Goal: Task Accomplishment & Management: Use online tool/utility

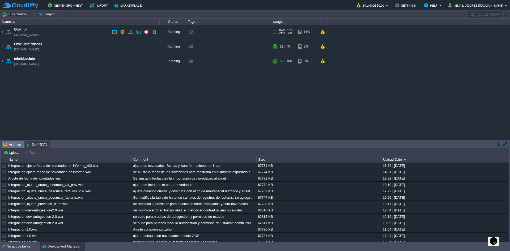
click at [3, 31] on img at bounding box center [2, 32] width 4 height 14
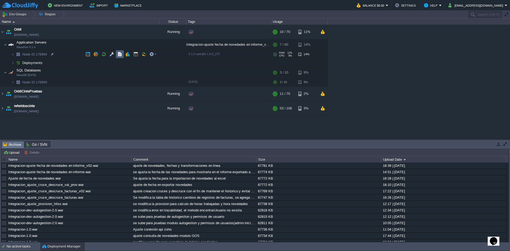
click at [119, 55] on button "button" at bounding box center [119, 54] width 5 height 5
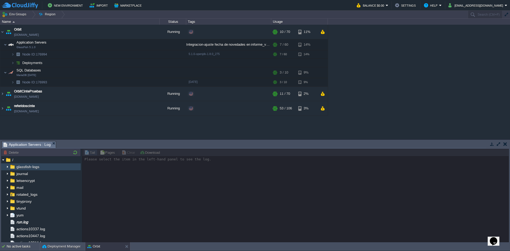
click at [27, 168] on span "glassfish-logs" at bounding box center [27, 166] width 25 height 5
click at [9, 166] on img at bounding box center [7, 166] width 4 height 7
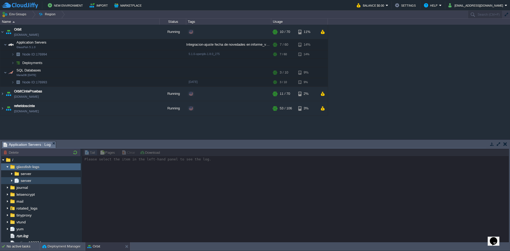
click at [26, 182] on span "server" at bounding box center [26, 180] width 12 height 5
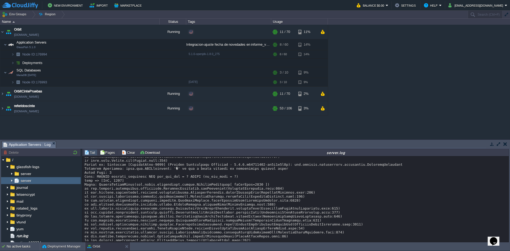
scroll to position [11106, 0]
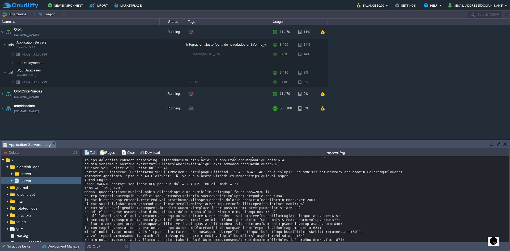
drag, startPoint x: 151, startPoint y: 163, endPoint x: 154, endPoint y: 163, distance: 3.2
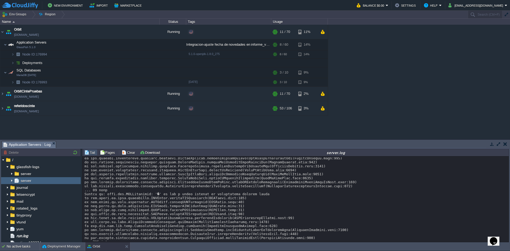
scroll to position [4614, 0]
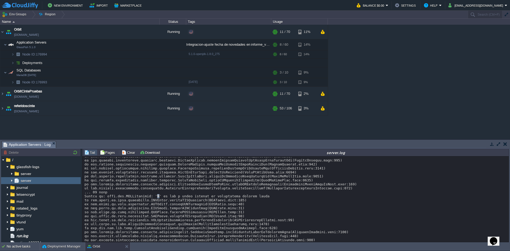
drag, startPoint x: 150, startPoint y: 198, endPoint x: 155, endPoint y: 198, distance: 4.8
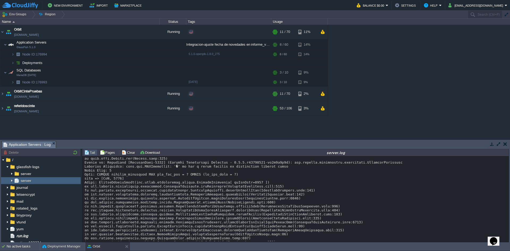
scroll to position [4335, 0]
copy div "2708"
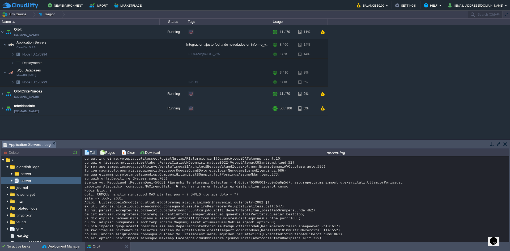
scroll to position [3723, 0]
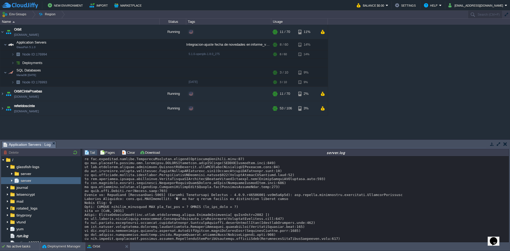
copy div "cal_val_trm"
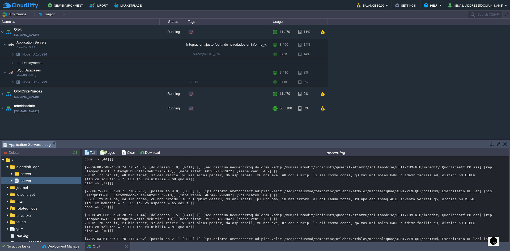
scroll to position [824, 0]
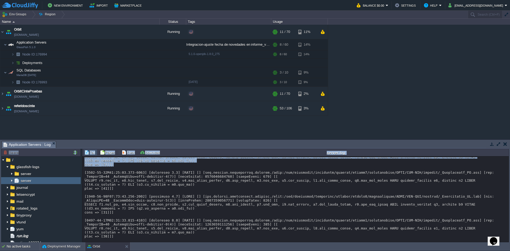
drag, startPoint x: 506, startPoint y: 163, endPoint x: 507, endPoint y: 226, distance: 63.3
click at [509, 232] on div "Loading..." at bounding box center [295, 199] width 427 height 86
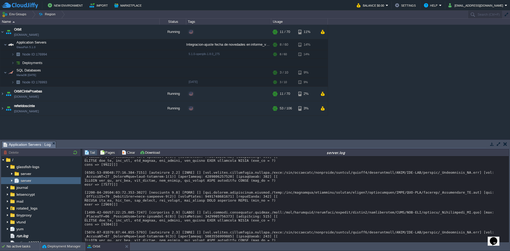
scroll to position [6798, 0]
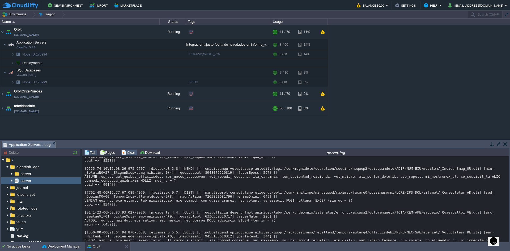
click at [131, 155] on td "Clear" at bounding box center [129, 152] width 16 height 6
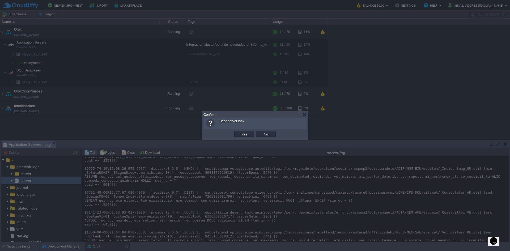
click at [245, 132] on td "Yes" at bounding box center [244, 134] width 20 height 6
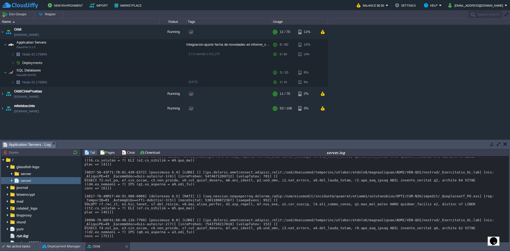
scroll to position [1196, 0]
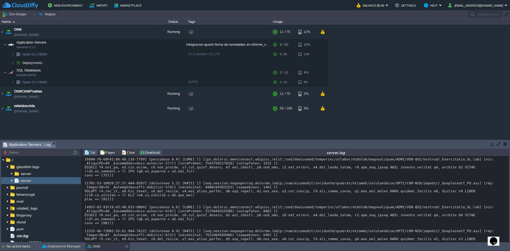
click at [143, 154] on button "Download" at bounding box center [151, 152] width 22 height 5
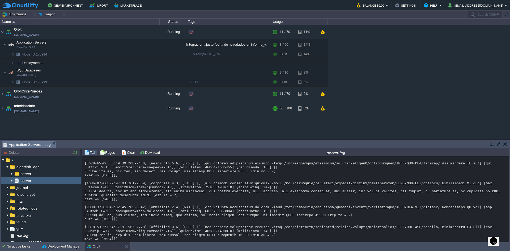
scroll to position [0, 0]
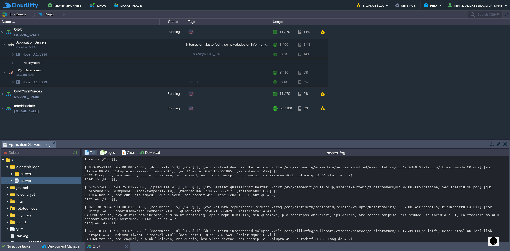
drag, startPoint x: 438, startPoint y: 196, endPoint x: 197, endPoint y: 189, distance: 240.8
click at [125, 156] on td "Clear" at bounding box center [129, 152] width 16 height 6
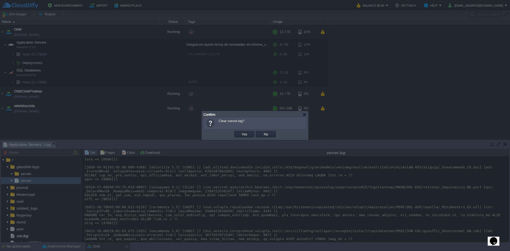
click at [269, 135] on button "No" at bounding box center [265, 134] width 7 height 5
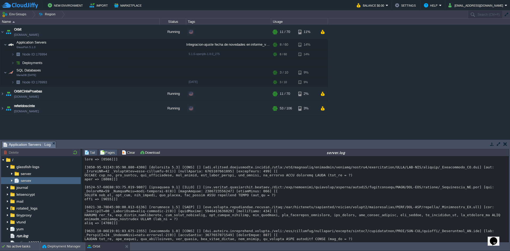
click at [111, 151] on button "Pages" at bounding box center [108, 152] width 17 height 5
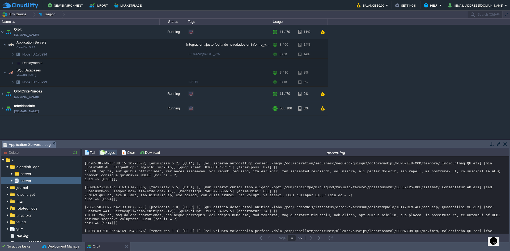
click at [111, 151] on button "Pages" at bounding box center [108, 152] width 17 height 5
click at [267, 239] on button "button" at bounding box center [269, 238] width 5 height 5
click at [257, 238] on td at bounding box center [260, 238] width 6 height 6
click at [259, 238] on button "button" at bounding box center [260, 238] width 5 height 5
click at [259, 239] on button "button" at bounding box center [260, 238] width 5 height 5
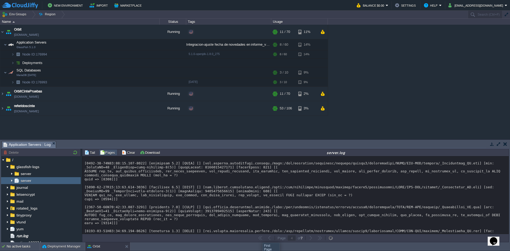
click at [259, 239] on button "button" at bounding box center [260, 238] width 5 height 5
type input "1"
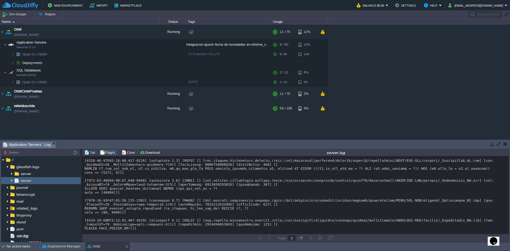
scroll to position [1860, 0]
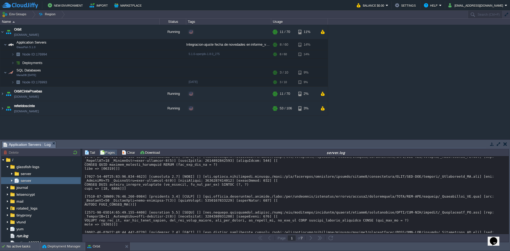
click at [312, 238] on button "button" at bounding box center [310, 238] width 5 height 5
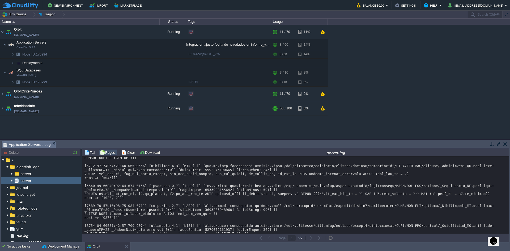
scroll to position [2046, 0]
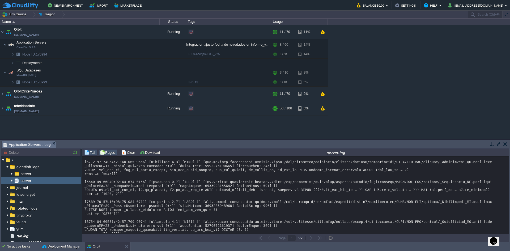
click at [91, 151] on button "Tail" at bounding box center [90, 152] width 12 height 5
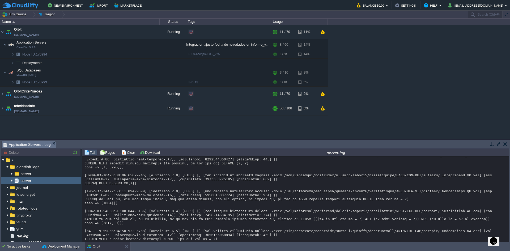
scroll to position [292, 0]
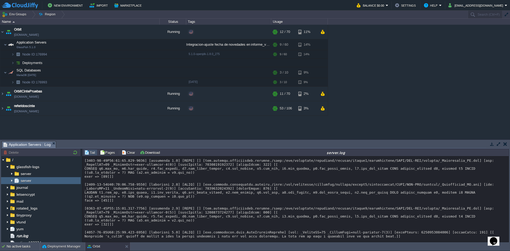
drag, startPoint x: 218, startPoint y: 217, endPoint x: 194, endPoint y: 176, distance: 47.4
click at [121, 154] on td "Clear" at bounding box center [129, 152] width 16 height 6
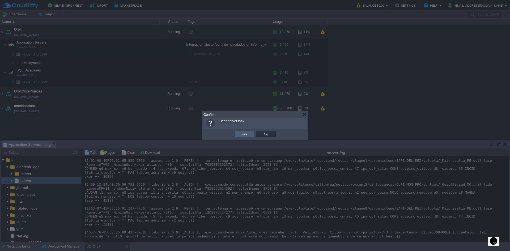
click at [244, 133] on button "Yes" at bounding box center [244, 134] width 9 height 5
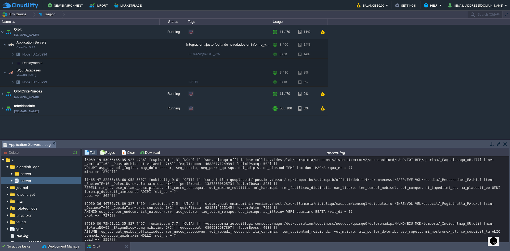
scroll to position [684, 0]
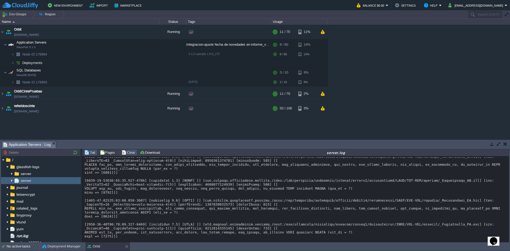
drag, startPoint x: 179, startPoint y: 209, endPoint x: 126, endPoint y: 151, distance: 79.5
click at [126, 151] on button "Clear" at bounding box center [129, 152] width 15 height 5
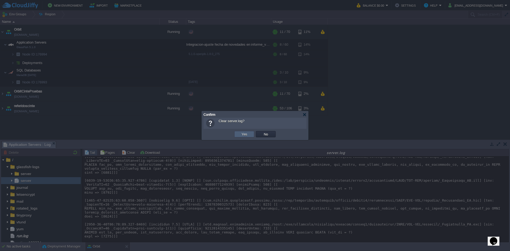
click at [250, 133] on td "Yes" at bounding box center [244, 134] width 20 height 6
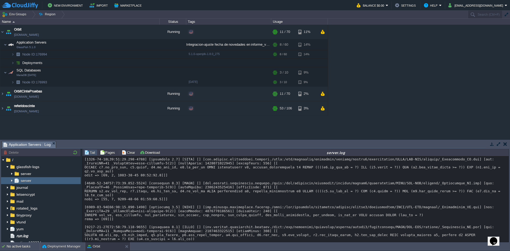
scroll to position [939, 0]
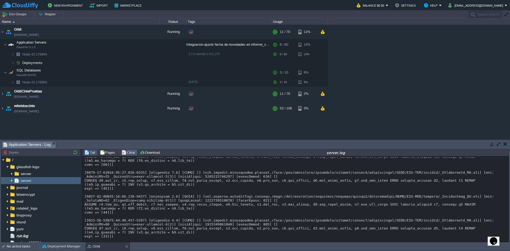
click at [125, 154] on button "Clear" at bounding box center [129, 152] width 15 height 5
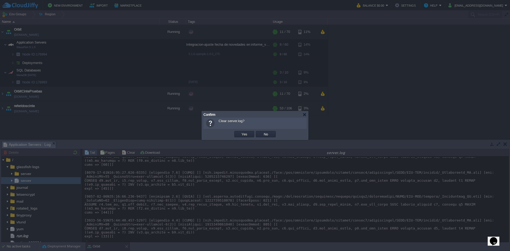
click at [249, 131] on div "OK Yes No Cancel" at bounding box center [255, 134] width 103 height 11
click at [248, 134] on button "Yes" at bounding box center [244, 134] width 9 height 5
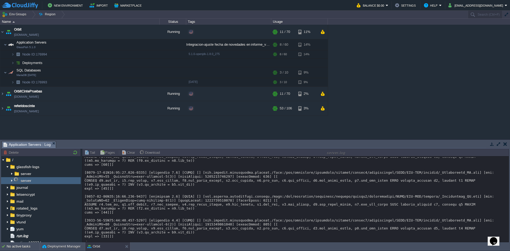
scroll to position [0, 0]
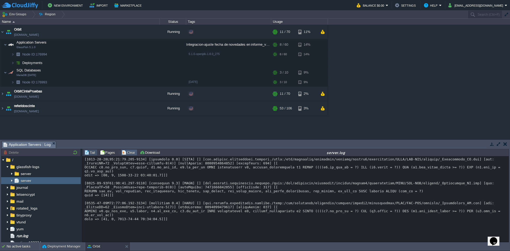
click at [133, 152] on button "Clear" at bounding box center [129, 152] width 15 height 5
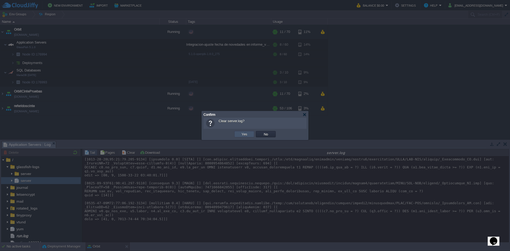
click at [245, 135] on button "Yes" at bounding box center [244, 134] width 9 height 5
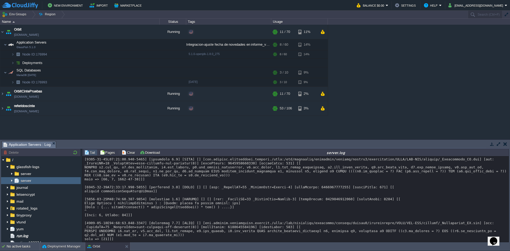
drag, startPoint x: 196, startPoint y: 185, endPoint x: 186, endPoint y: 185, distance: 9.8
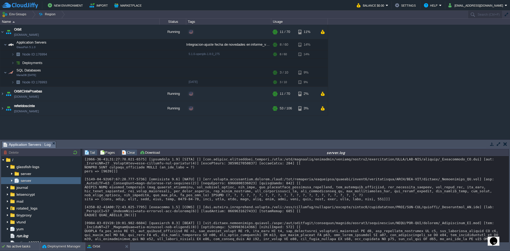
click at [129, 152] on button "Clear" at bounding box center [129, 152] width 15 height 5
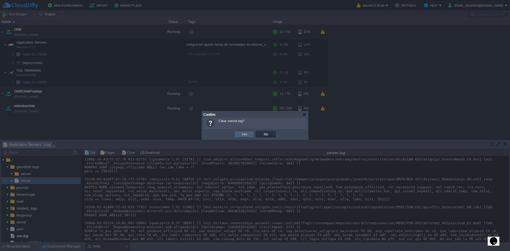
click at [241, 132] on td "Yes" at bounding box center [244, 134] width 20 height 6
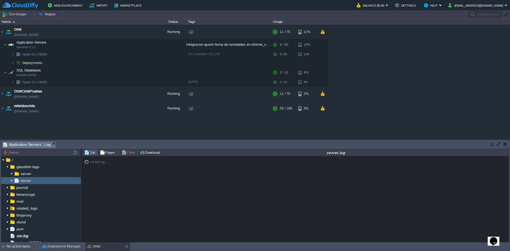
click at [127, 153] on button "Clear" at bounding box center [129, 152] width 15 height 5
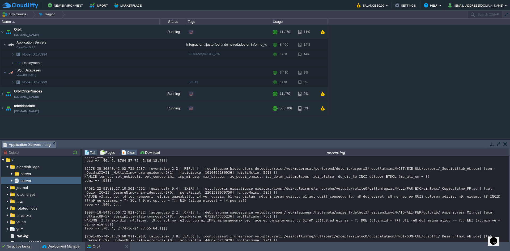
click at [126, 153] on button "Clear" at bounding box center [129, 152] width 15 height 5
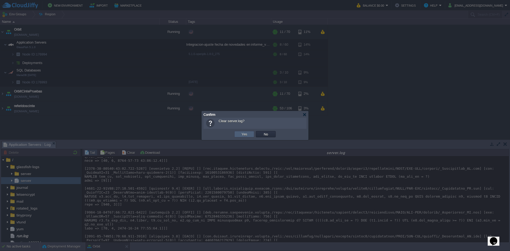
click at [236, 135] on td "Yes" at bounding box center [244, 134] width 20 height 6
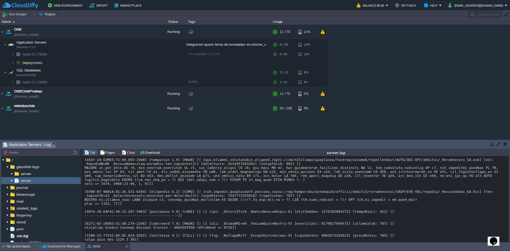
scroll to position [10512, 0]
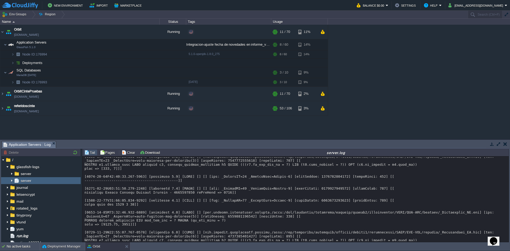
drag, startPoint x: 507, startPoint y: 182, endPoint x: 8, endPoint y: 2, distance: 530.9
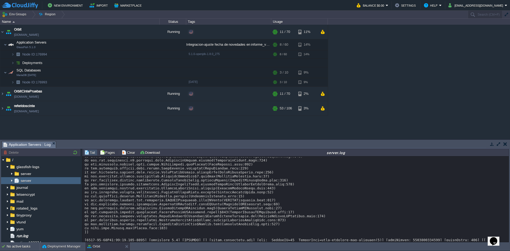
scroll to position [9574, 0]
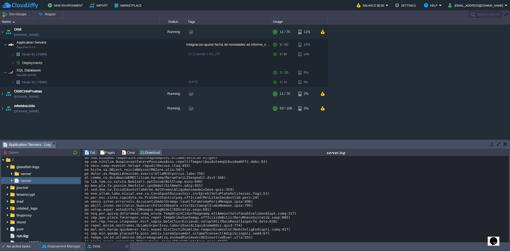
click at [146, 155] on button "Download" at bounding box center [151, 152] width 22 height 5
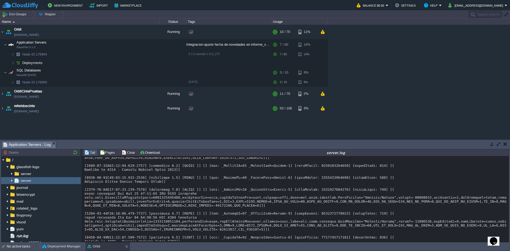
scroll to position [11843, 0]
